Goal: Task Accomplishment & Management: Manage account settings

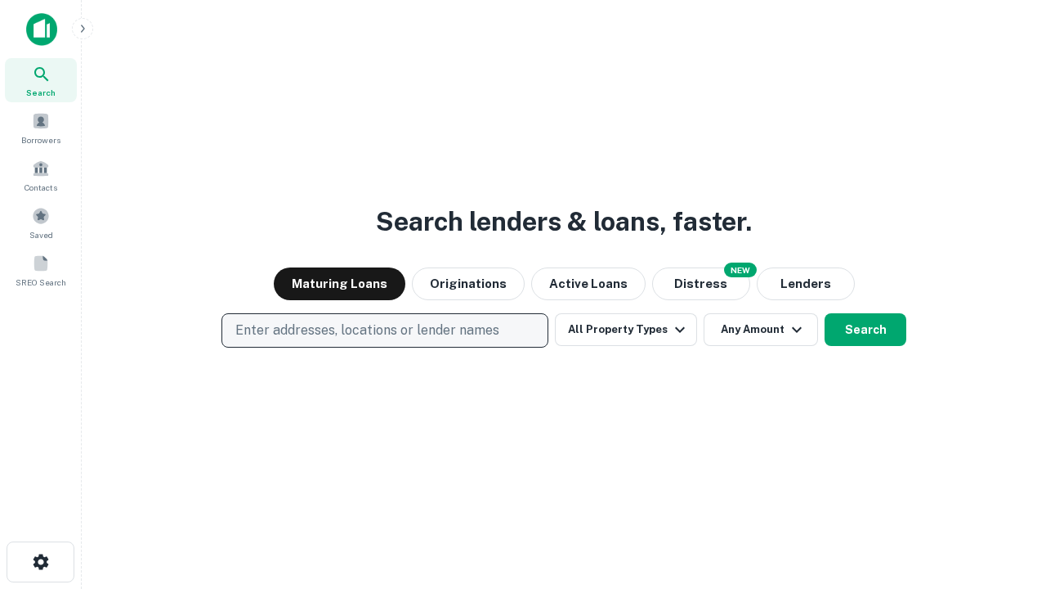
click at [384, 330] on p "Enter addresses, locations or lender names" at bounding box center [367, 330] width 264 height 20
type input "**********"
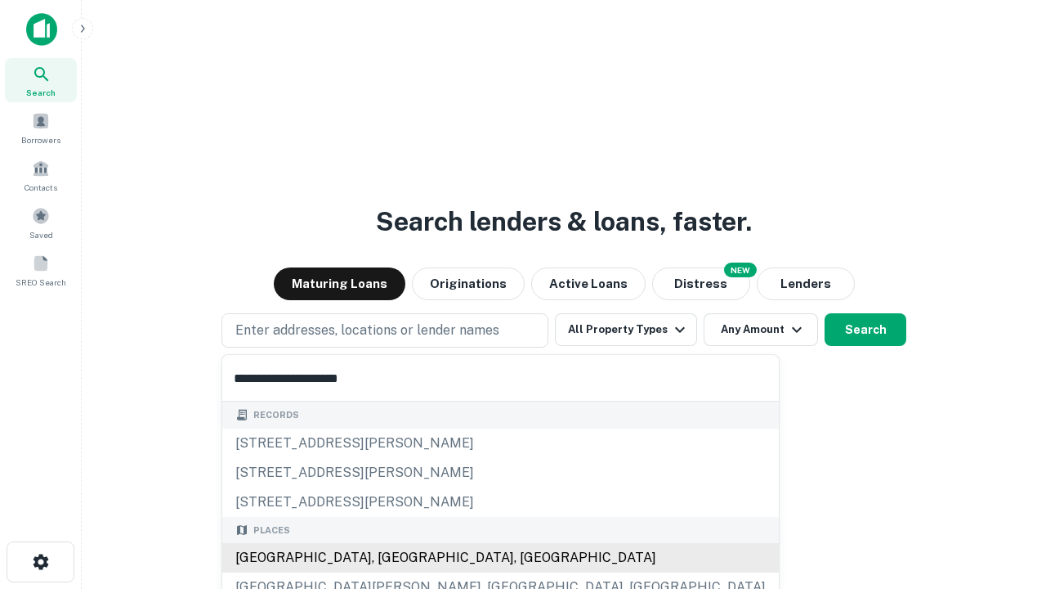
click at [391, 557] on div "Santa Monica, CA, USA" at bounding box center [500, 557] width 557 height 29
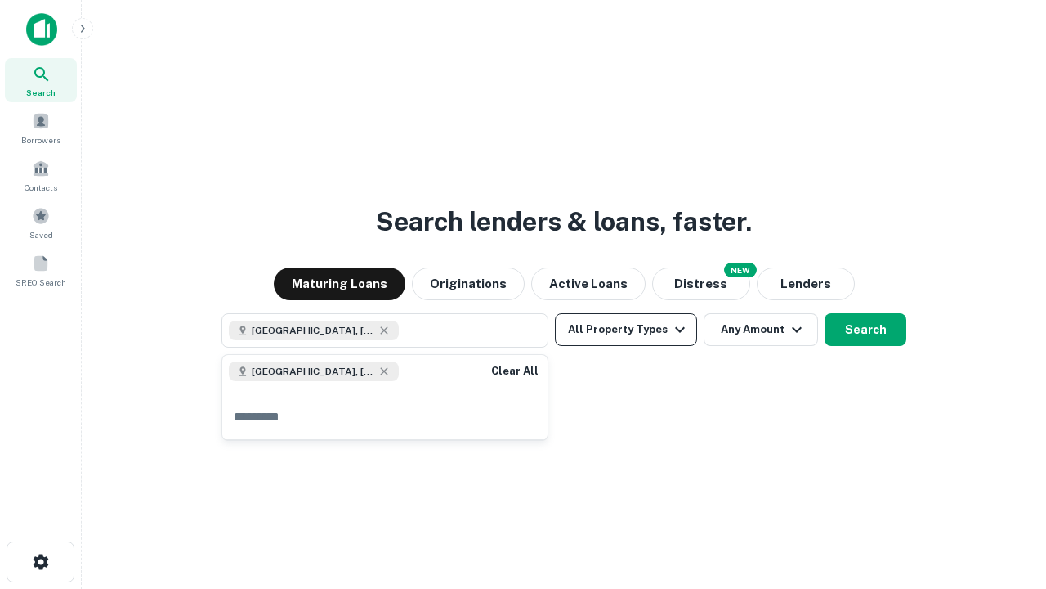
click at [626, 329] on button "All Property Types" at bounding box center [626, 329] width 142 height 33
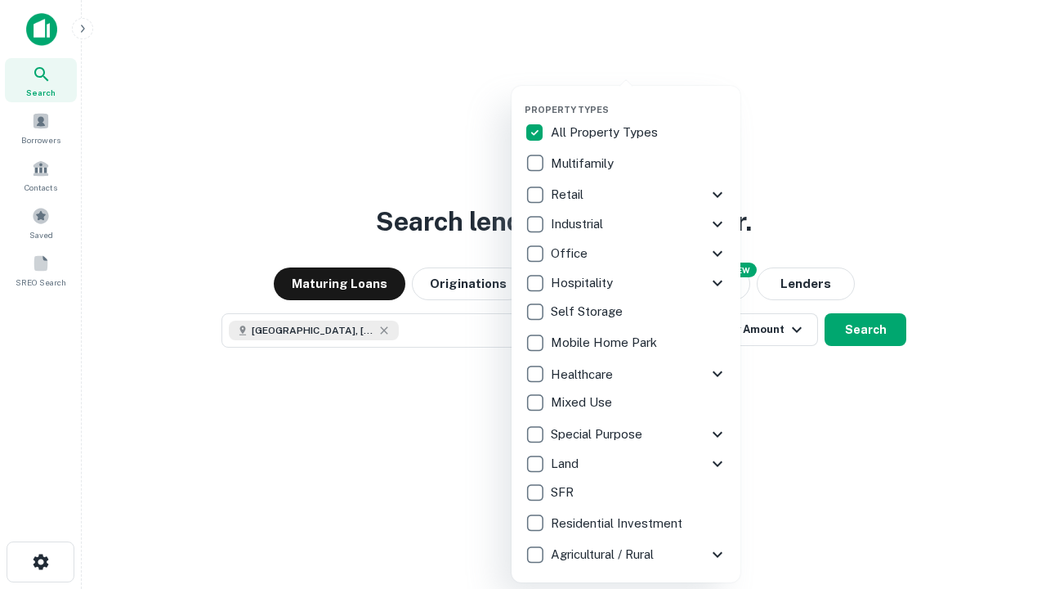
click at [639, 99] on button "button" at bounding box center [639, 99] width 229 height 1
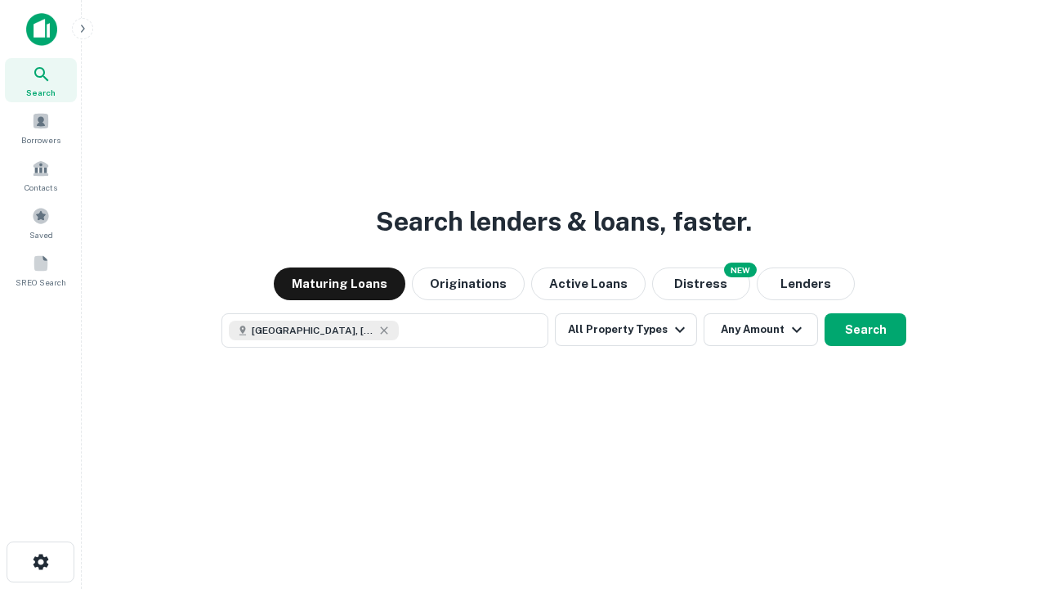
scroll to position [26, 0]
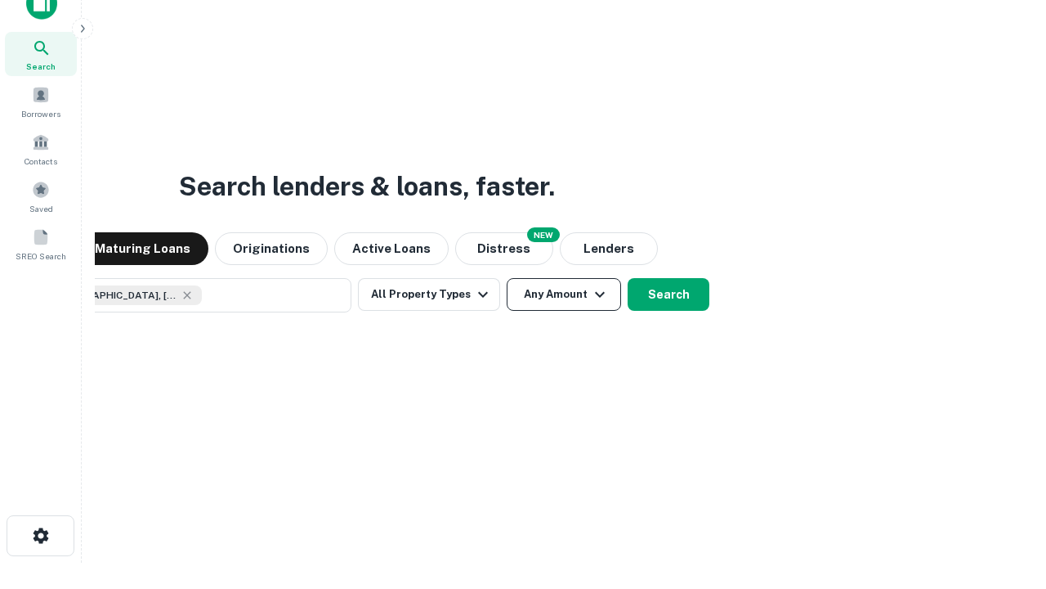
click at [507, 278] on button "Any Amount" at bounding box center [564, 294] width 114 height 33
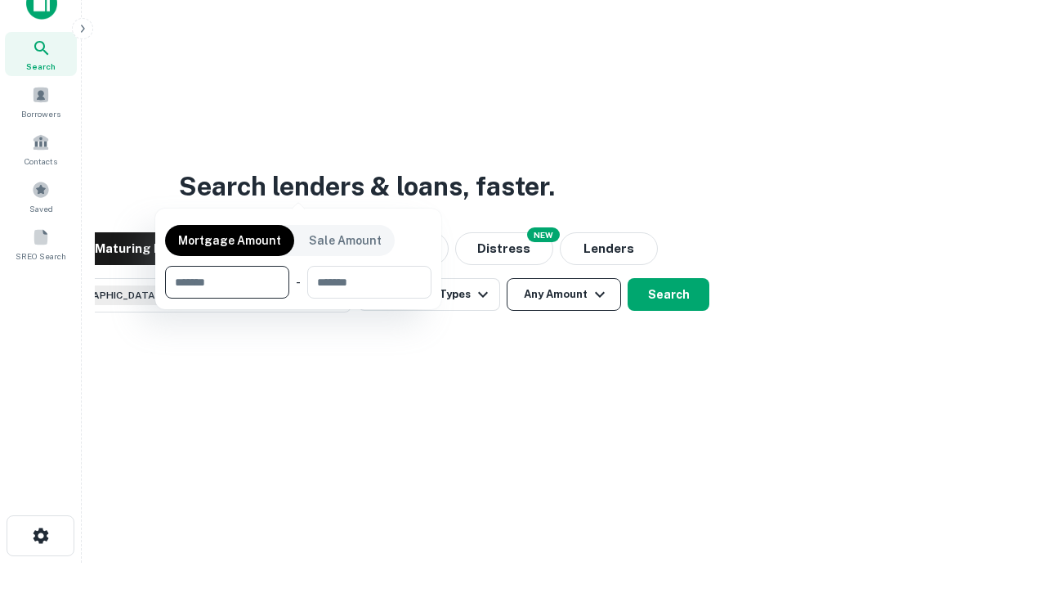
scroll to position [118, 463]
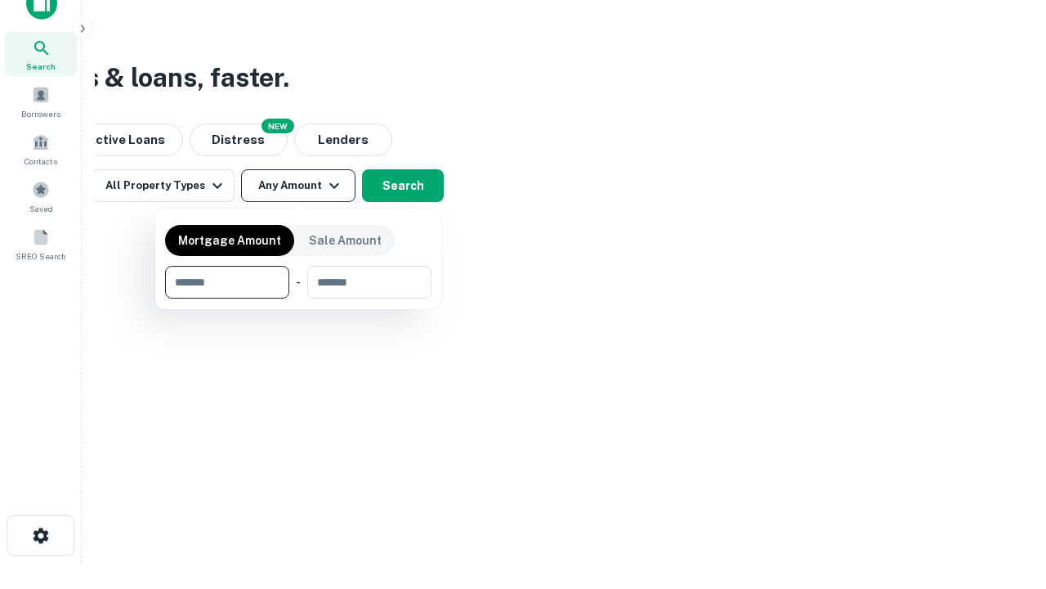
type input "*******"
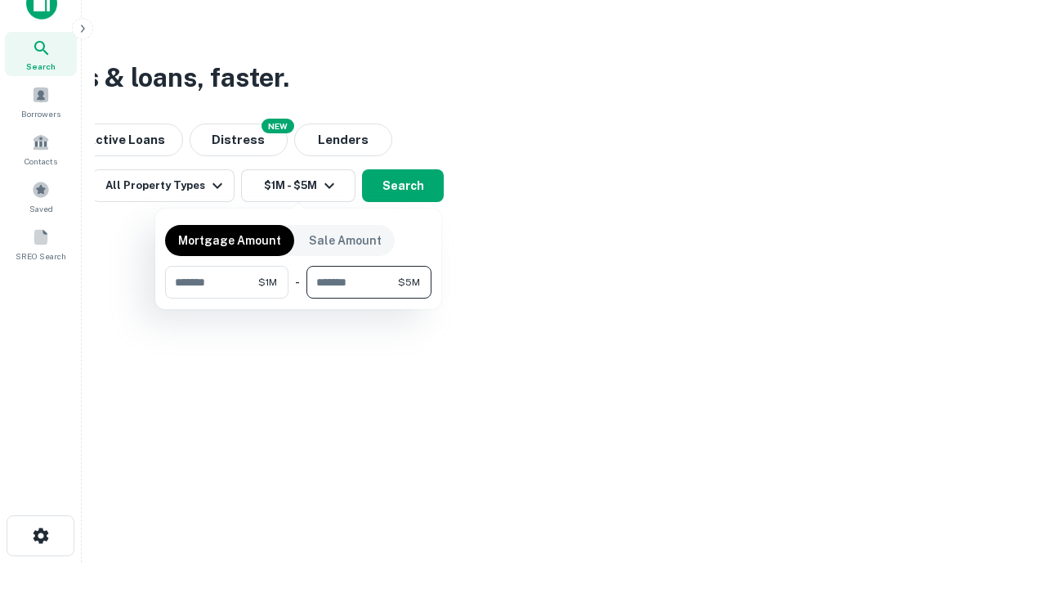
type input "*******"
click at [298, 298] on button "button" at bounding box center [298, 298] width 266 height 1
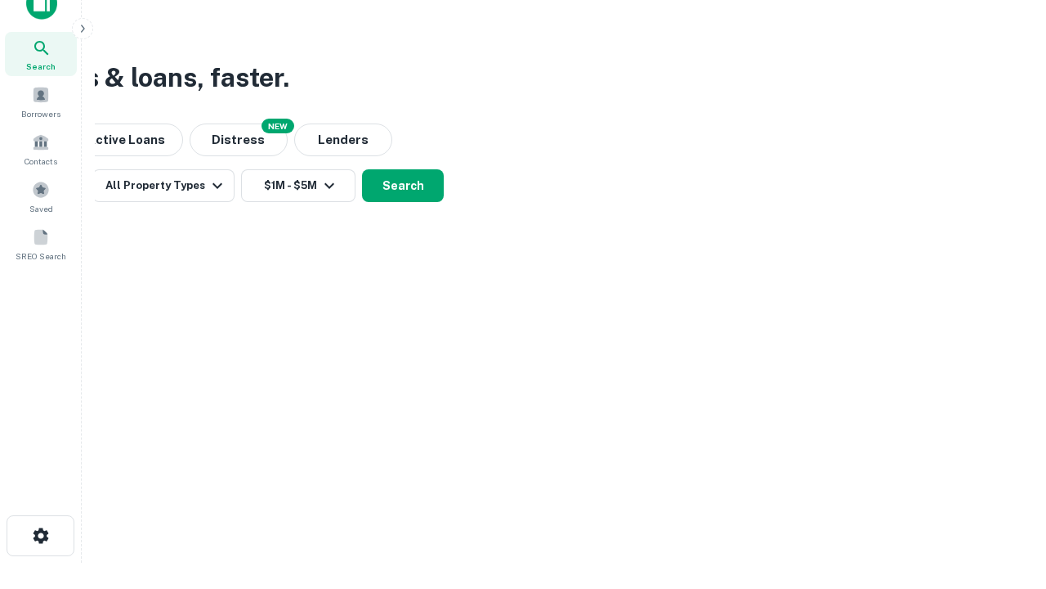
scroll to position [26, 0]
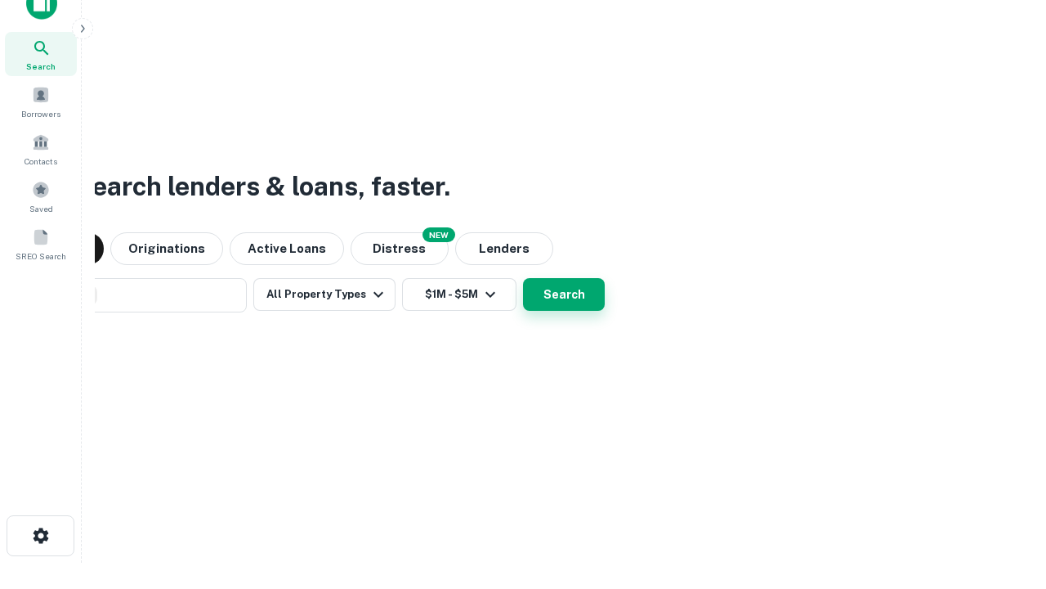
click at [523, 278] on button "Search" at bounding box center [564, 294] width 82 height 33
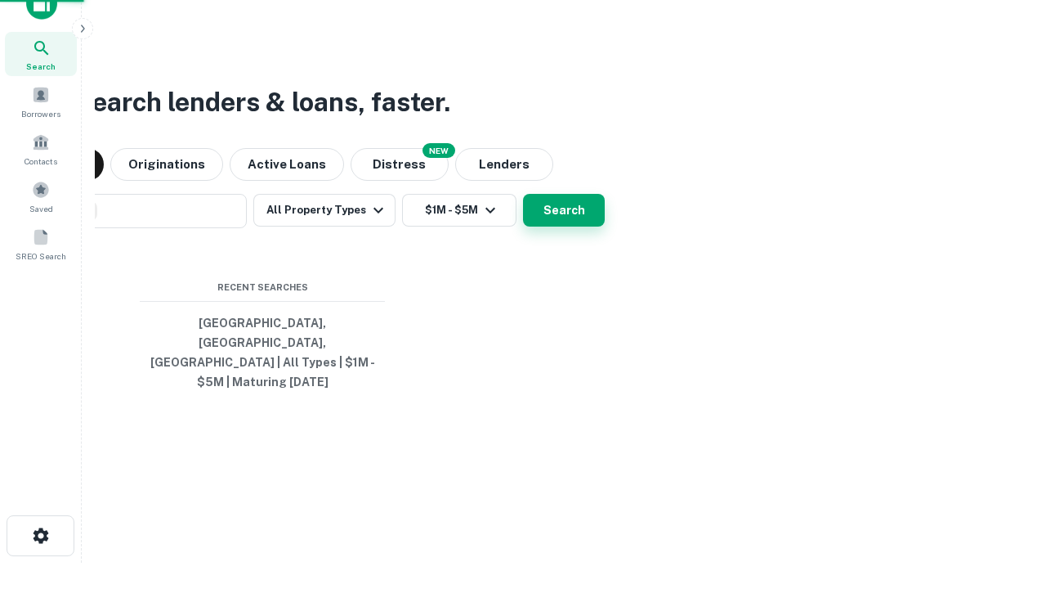
scroll to position [53, 463]
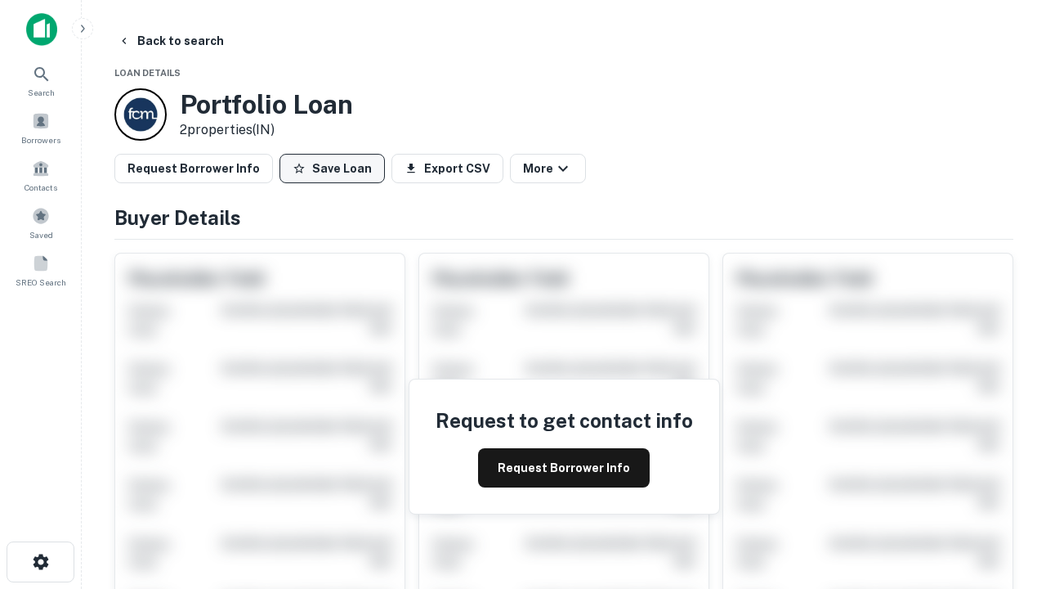
click at [332, 168] on button "Save Loan" at bounding box center [332, 168] width 105 height 29
click at [336, 168] on button "Loan Saved" at bounding box center [336, 168] width 113 height 29
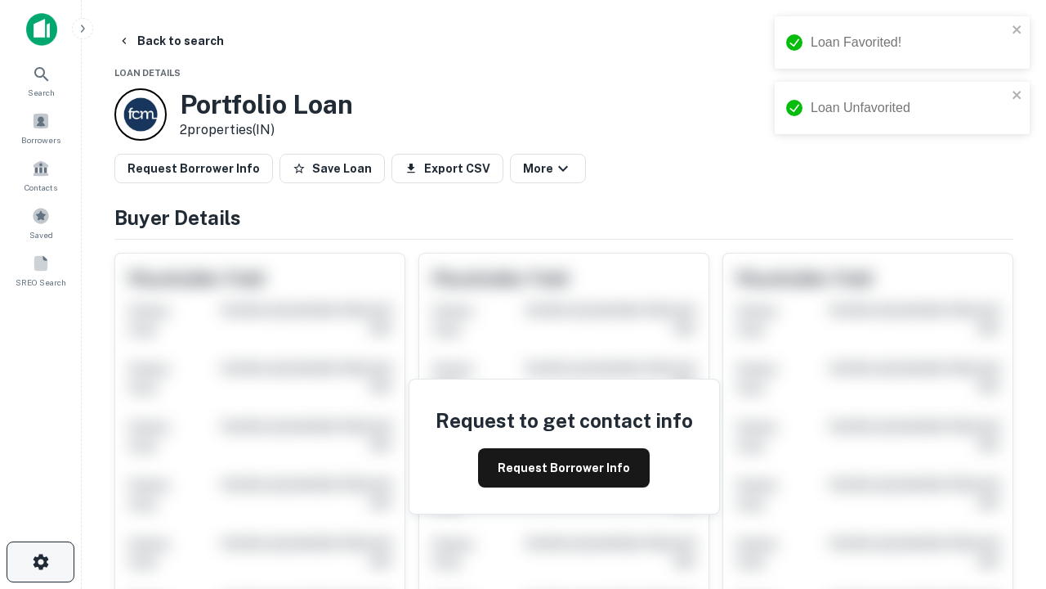
click at [40, 562] on icon "button" at bounding box center [41, 562] width 20 height 20
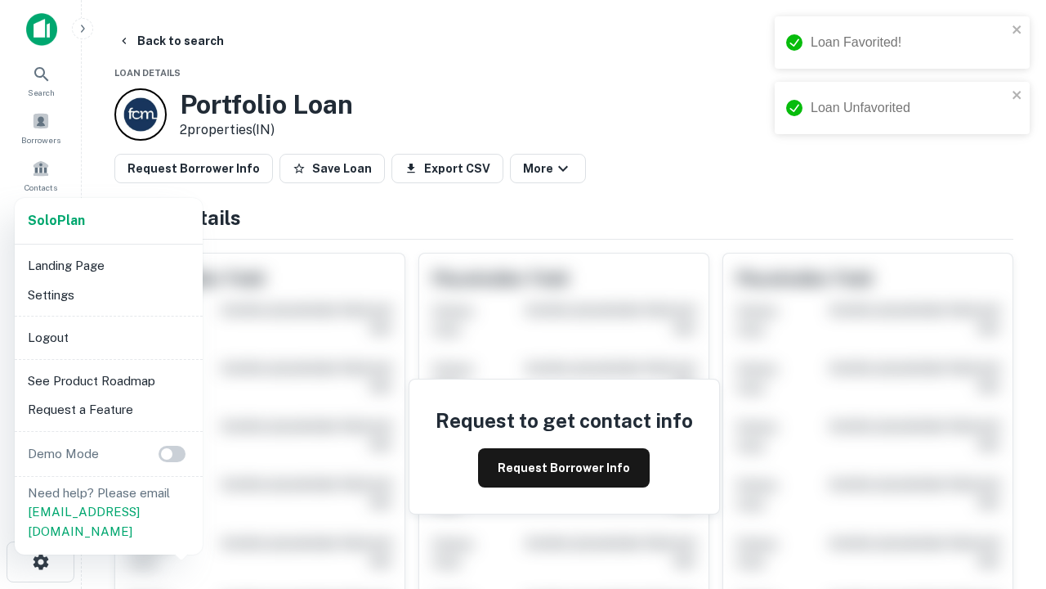
click at [108, 337] on li "Logout" at bounding box center [108, 337] width 175 height 29
